Goal: Transaction & Acquisition: Purchase product/service

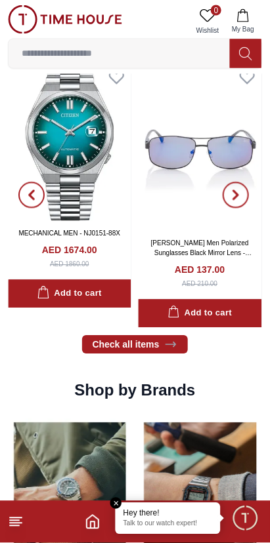
scroll to position [923, 0]
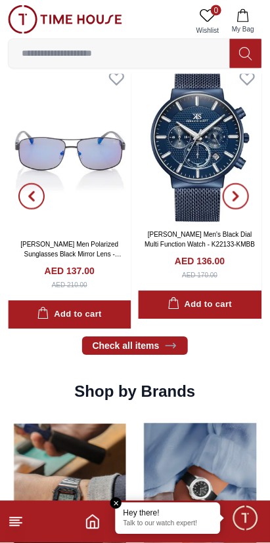
click at [178, 210] on img at bounding box center [199, 143] width 123 height 158
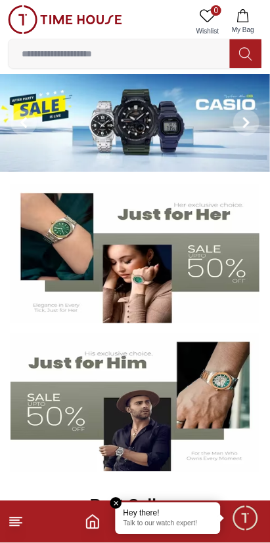
scroll to position [923, 0]
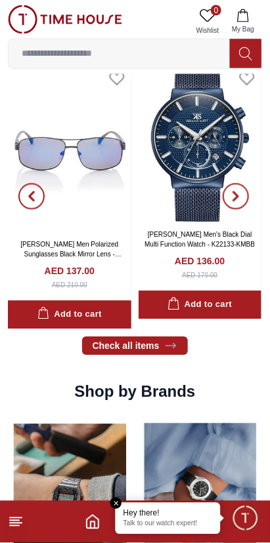
click at [98, 192] on img at bounding box center [69, 148] width 123 height 168
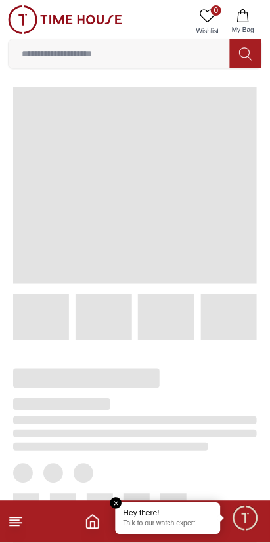
click at [106, 188] on span at bounding box center [134, 185] width 243 height 197
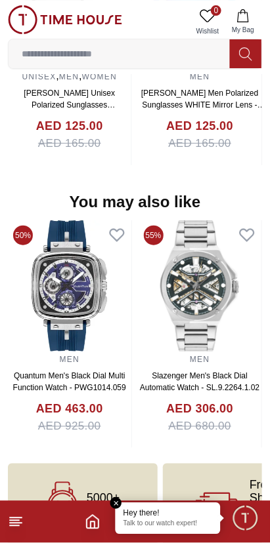
scroll to position [1266, 0]
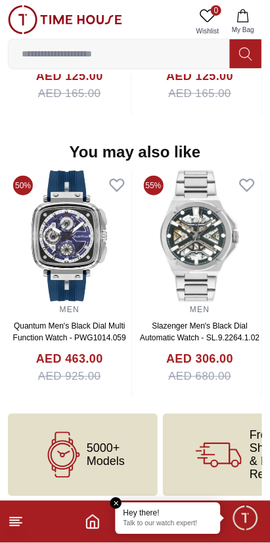
click at [63, 277] on img at bounding box center [69, 236] width 123 height 131
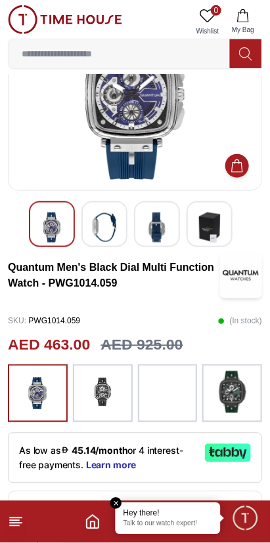
scroll to position [87, 0]
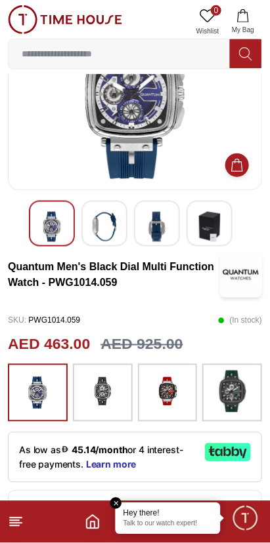
click at [88, 394] on img at bounding box center [102, 392] width 33 height 42
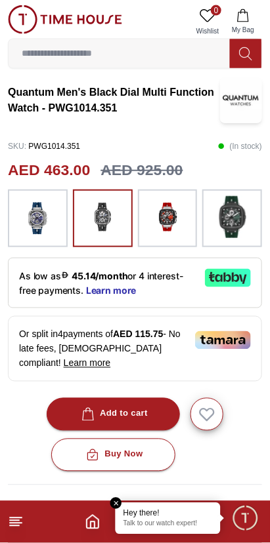
scroll to position [263, 0]
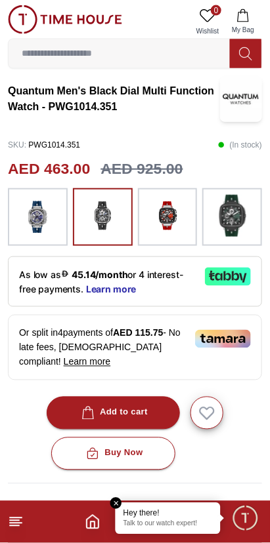
click at [230, 222] on img at bounding box center [232, 216] width 33 height 42
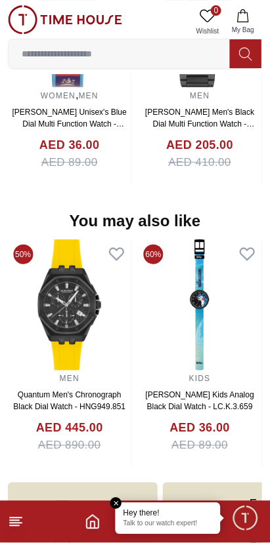
scroll to position [1281, 0]
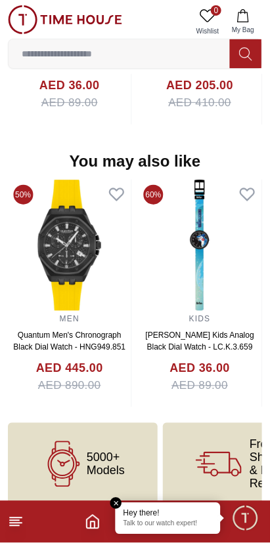
click at [67, 450] on icon at bounding box center [64, 465] width 46 height 46
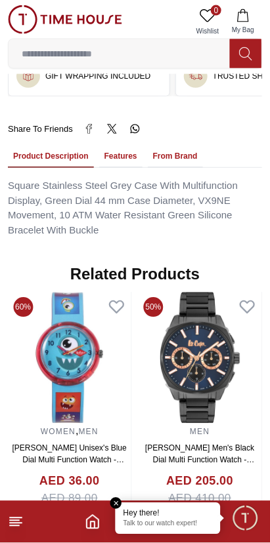
scroll to position [877, 0]
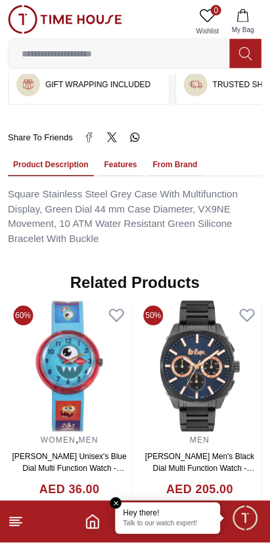
click at [22, 526] on icon at bounding box center [16, 522] width 16 height 16
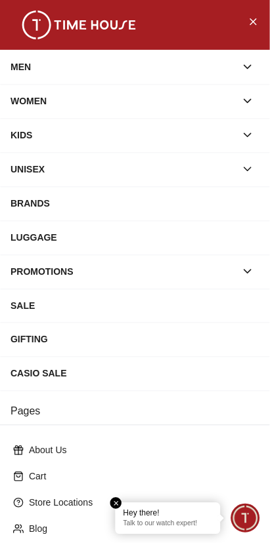
click at [20, 73] on div "MEN" at bounding box center [122, 67] width 225 height 24
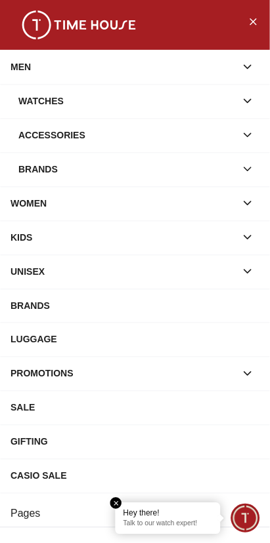
click at [31, 106] on div "Watches" at bounding box center [126, 101] width 217 height 24
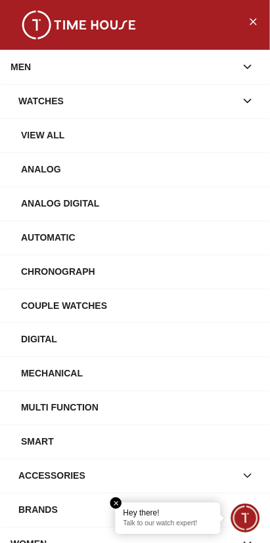
click at [42, 167] on div "Analog" at bounding box center [140, 169] width 238 height 24
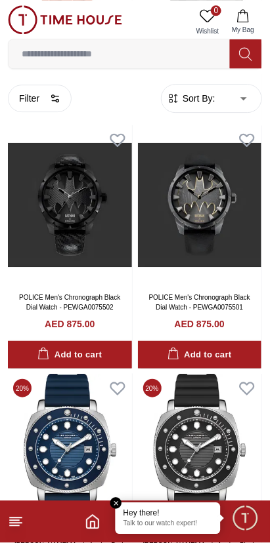
scroll to position [1077, 0]
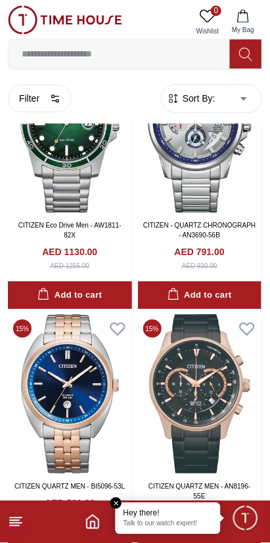
scroll to position [4814, 0]
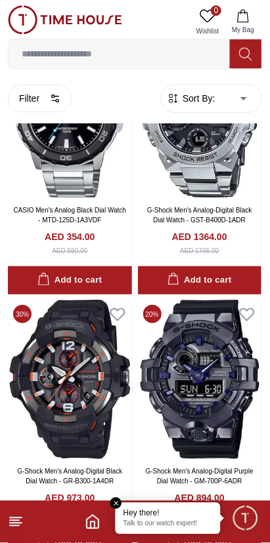
scroll to position [7485, 0]
